Goal: Complete application form: Complete application form

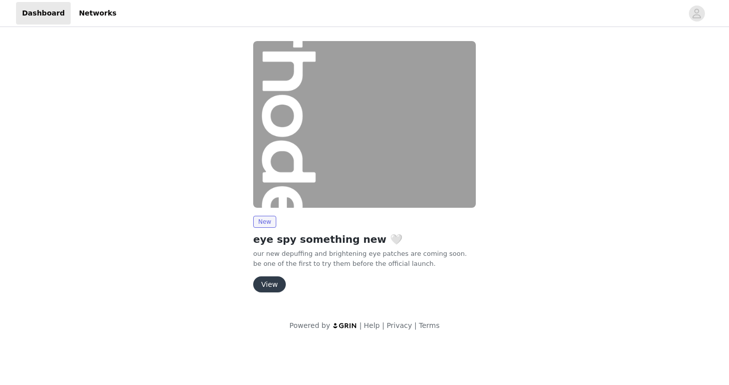
click at [269, 284] on button "View" at bounding box center [269, 285] width 33 height 16
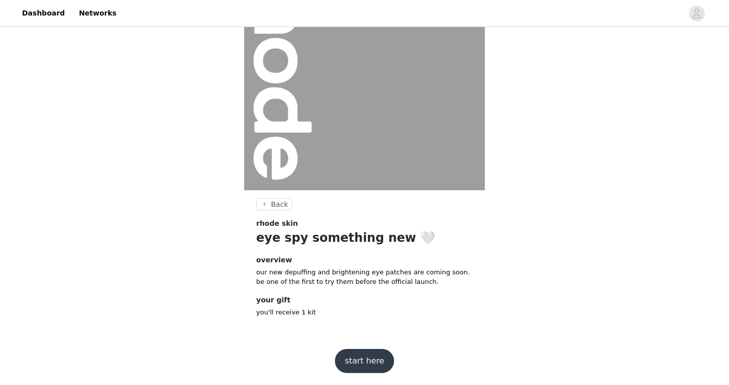
scroll to position [79, 0]
click at [374, 359] on button "start here" at bounding box center [364, 362] width 59 height 24
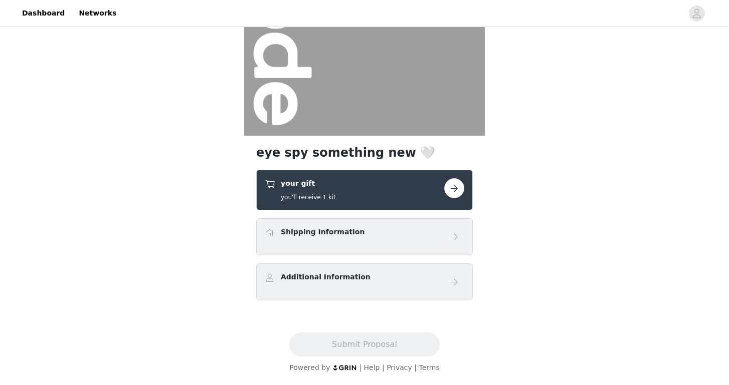
scroll to position [134, 0]
click at [458, 189] on button "button" at bounding box center [454, 188] width 20 height 20
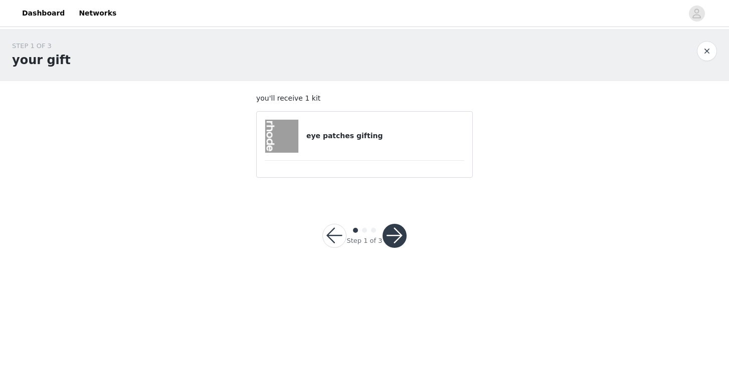
click at [338, 234] on button "button" at bounding box center [334, 236] width 24 height 24
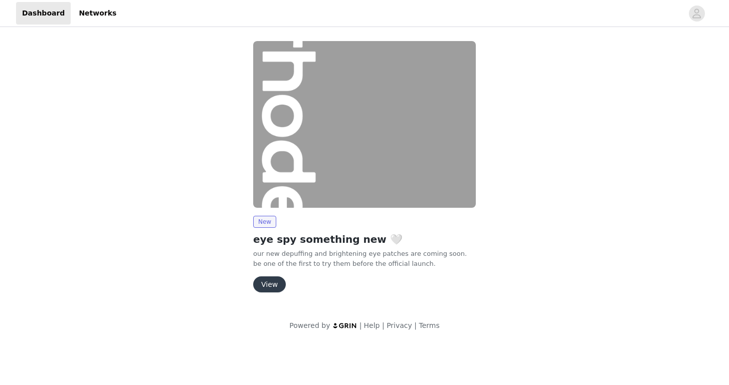
click at [270, 287] on button "View" at bounding box center [269, 285] width 33 height 16
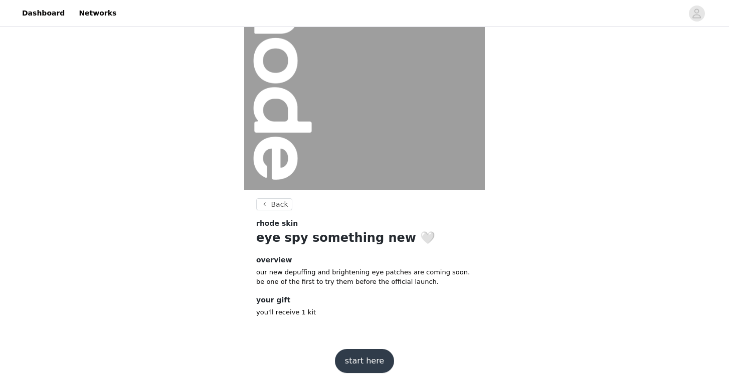
scroll to position [79, 0]
click at [371, 364] on button "start here" at bounding box center [364, 362] width 59 height 24
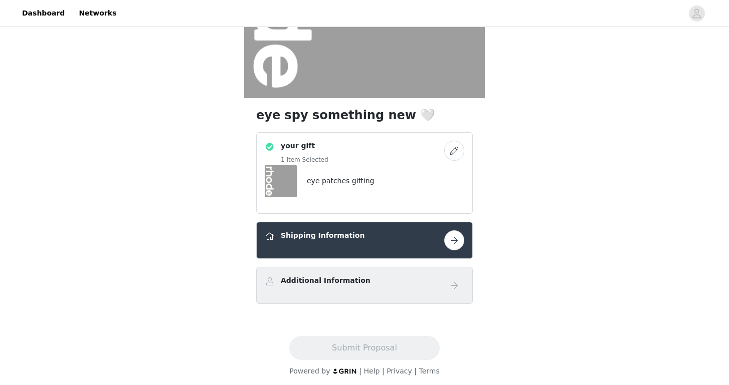
scroll to position [173, 0]
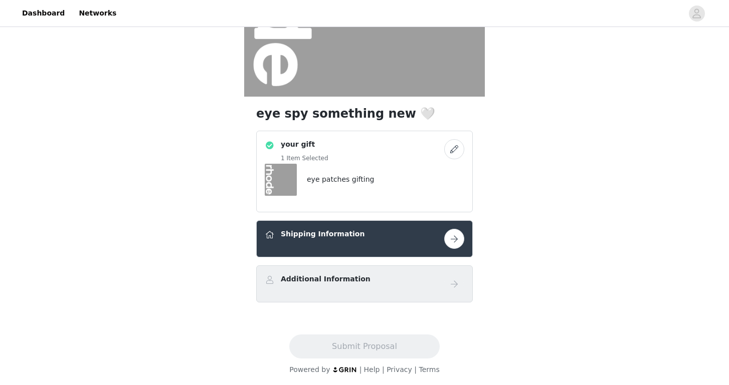
click at [455, 240] on button "button" at bounding box center [454, 239] width 20 height 20
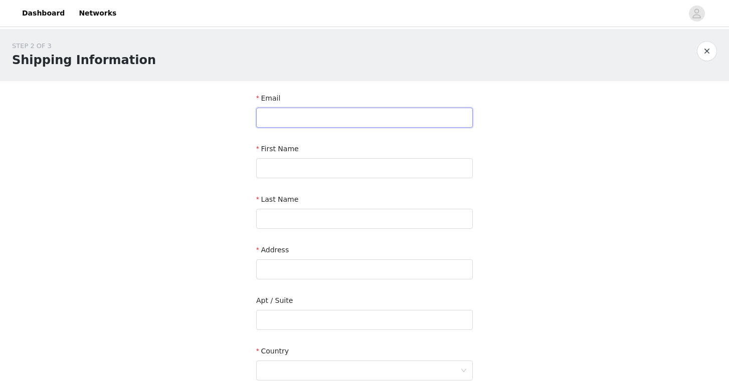
type input "m"
type input "[EMAIL_ADDRESS][DOMAIN_NAME]"
type input "[PERSON_NAME]"
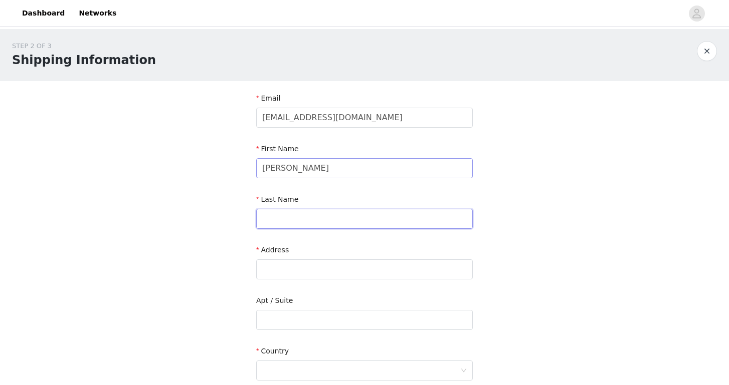
type input "P"
type input "Blunder"
click at [252, 183] on section "Email [EMAIL_ADDRESS][DOMAIN_NAME] First Name [PERSON_NAME] Last Name Blunder A…" at bounding box center [364, 321] width 241 height 480
click at [274, 269] on input "text" at bounding box center [364, 270] width 217 height 20
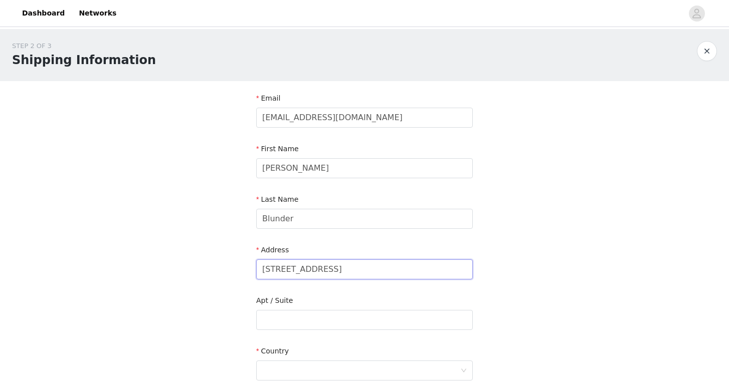
type input "[STREET_ADDRESS]"
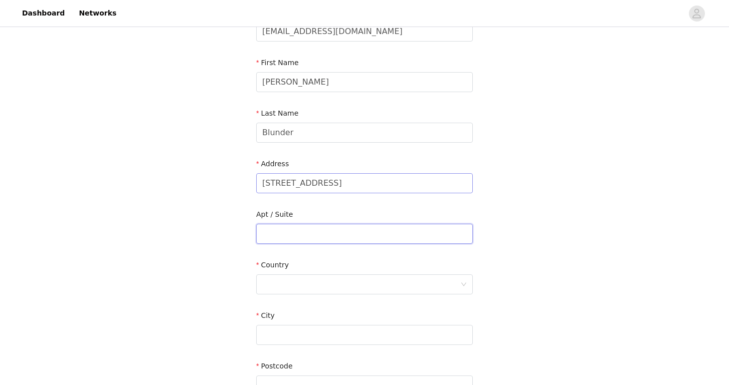
scroll to position [87, 0]
click at [276, 284] on div at bounding box center [361, 284] width 198 height 19
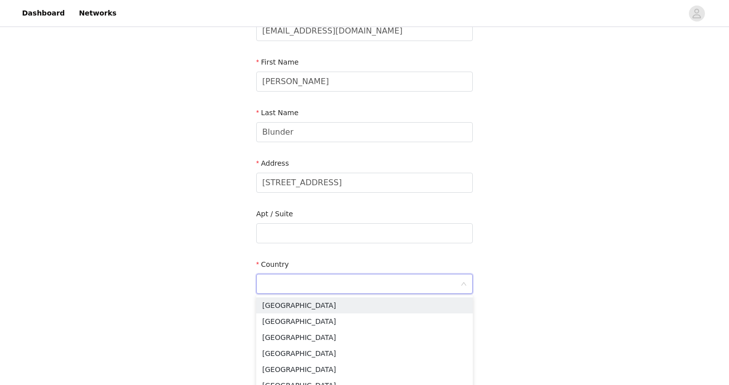
type input "U"
type input "[GEOGRAPHIC_DATA]"
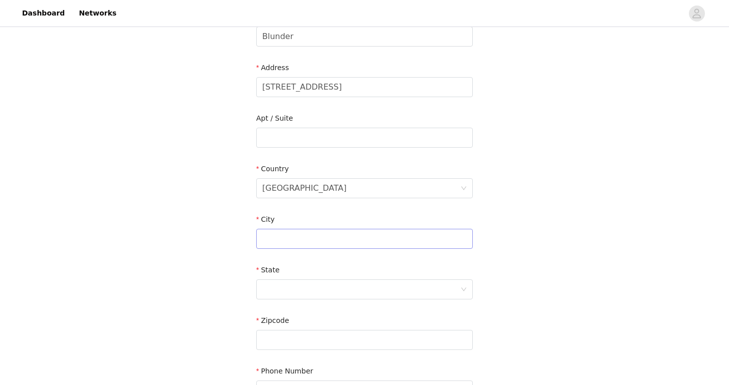
scroll to position [183, 0]
type input "Encino"
click at [286, 284] on div at bounding box center [361, 288] width 198 height 19
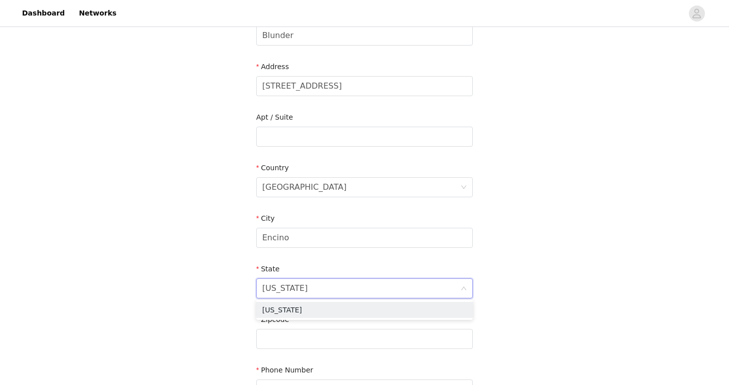
type input "[US_STATE]"
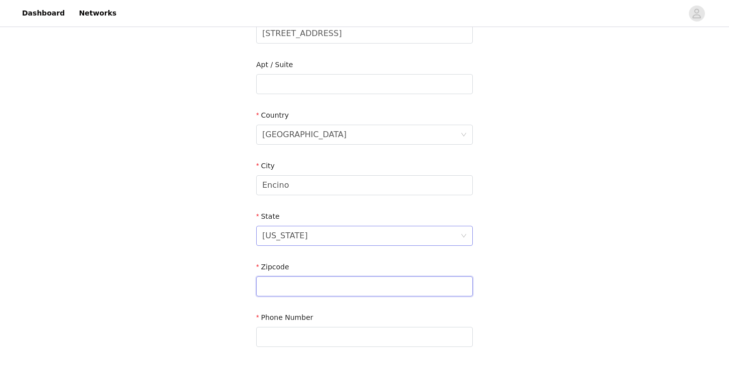
scroll to position [260, 0]
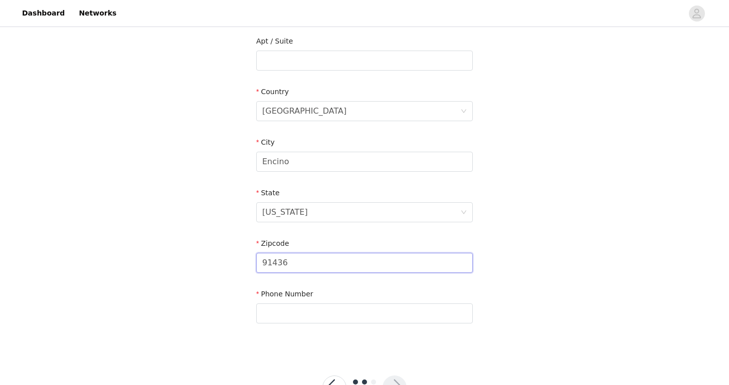
type input "91436"
click at [200, 311] on div "STEP 2 OF 3 Shipping Information Email [EMAIL_ADDRESS][DOMAIN_NAME] First Name …" at bounding box center [364, 60] width 729 height 583
type input "3234488084"
click at [233, 318] on div "STEP 2 OF 3 Shipping Information Email [EMAIL_ADDRESS][DOMAIN_NAME] First Name …" at bounding box center [364, 60] width 729 height 583
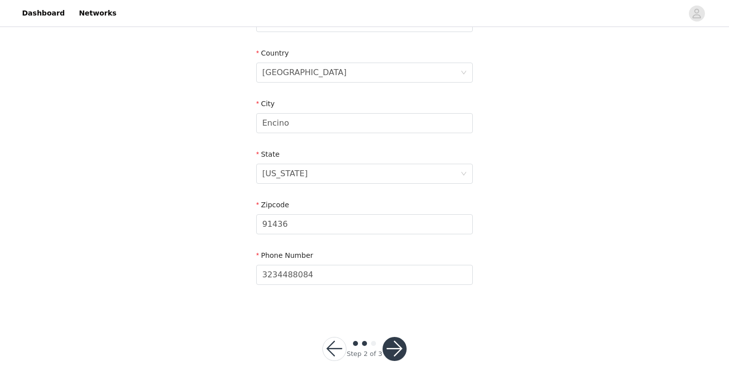
scroll to position [298, 0]
click at [396, 348] on button "button" at bounding box center [394, 350] width 24 height 24
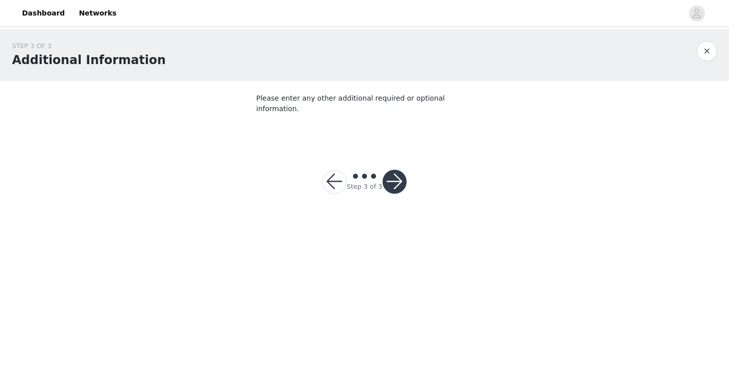
click at [395, 172] on button "button" at bounding box center [394, 182] width 24 height 24
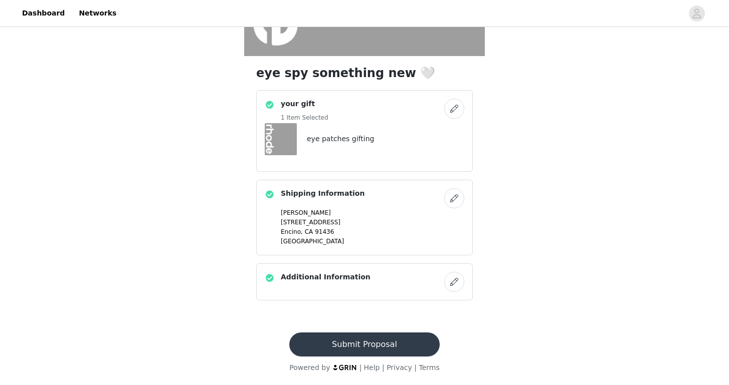
scroll to position [214, 0]
click at [371, 345] on button "Submit Proposal" at bounding box center [364, 345] width 150 height 24
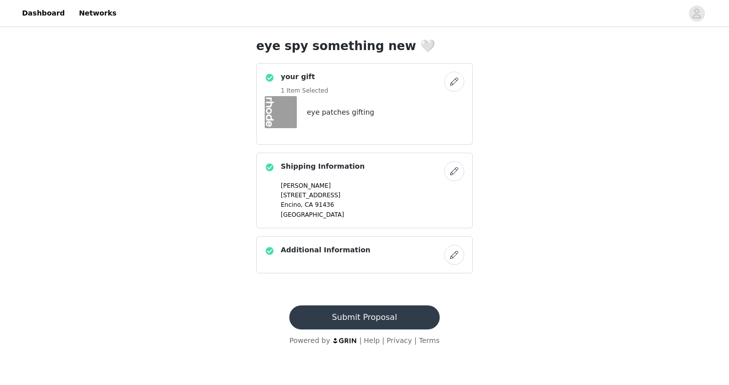
scroll to position [0, 0]
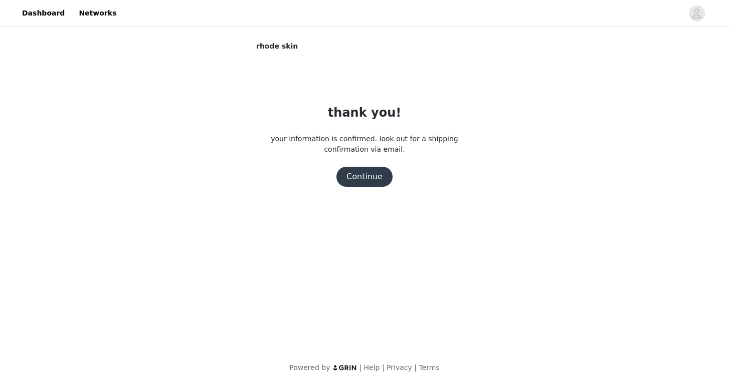
click at [366, 177] on button "Continue" at bounding box center [364, 177] width 56 height 20
